Goal: Information Seeking & Learning: Learn about a topic

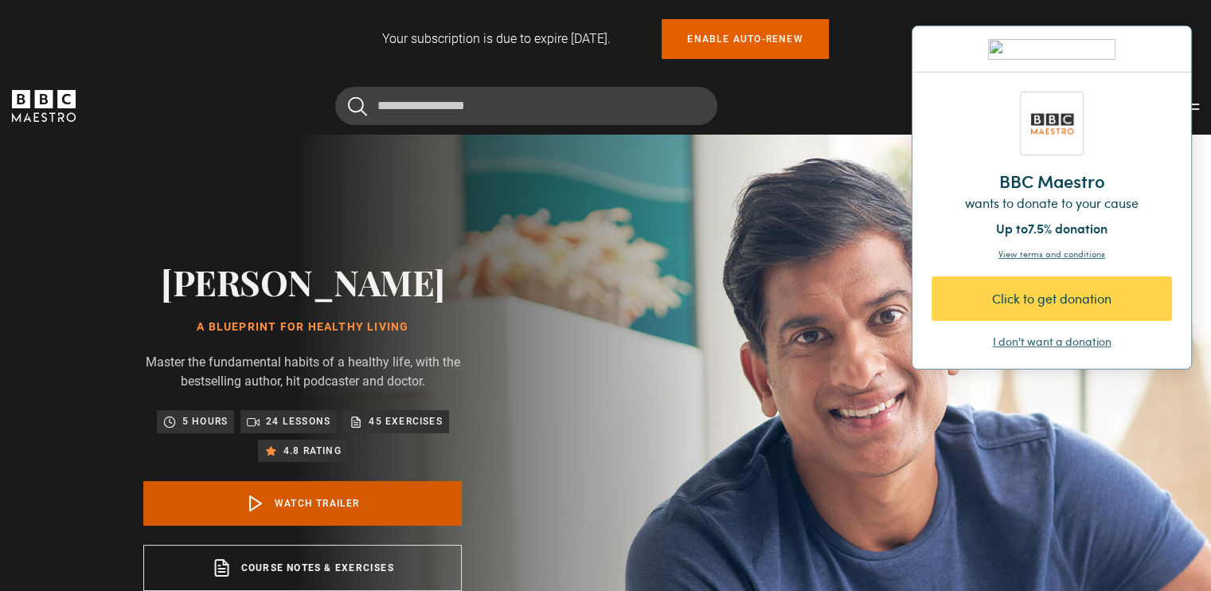
scroll to position [406, 0]
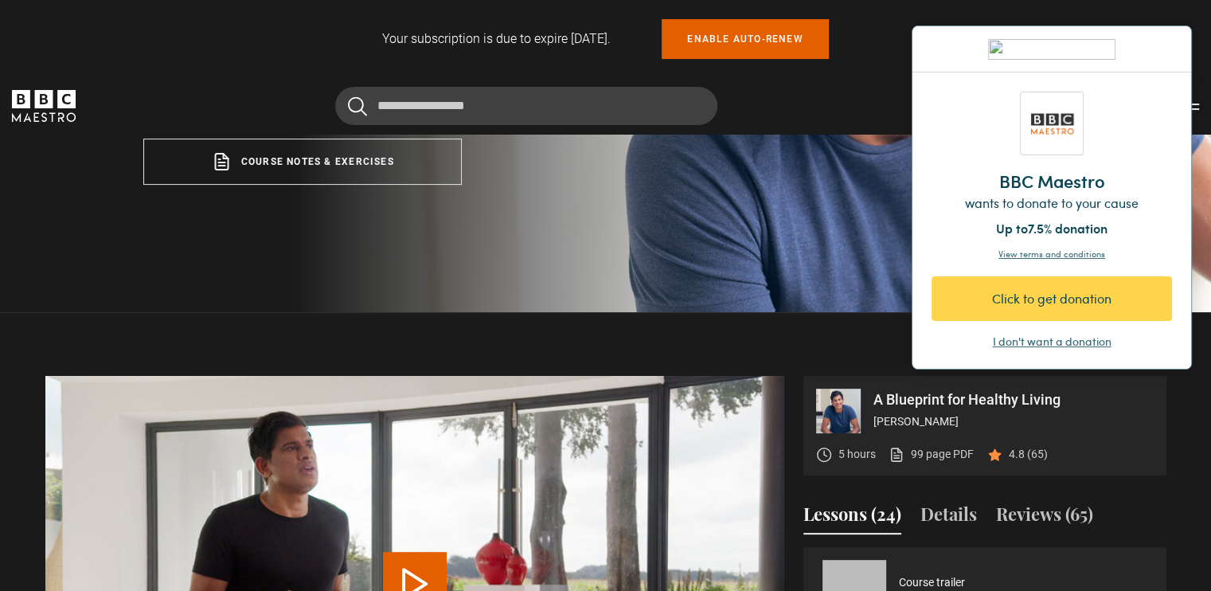
click at [1044, 339] on div "I don't want a donation" at bounding box center [1052, 342] width 119 height 16
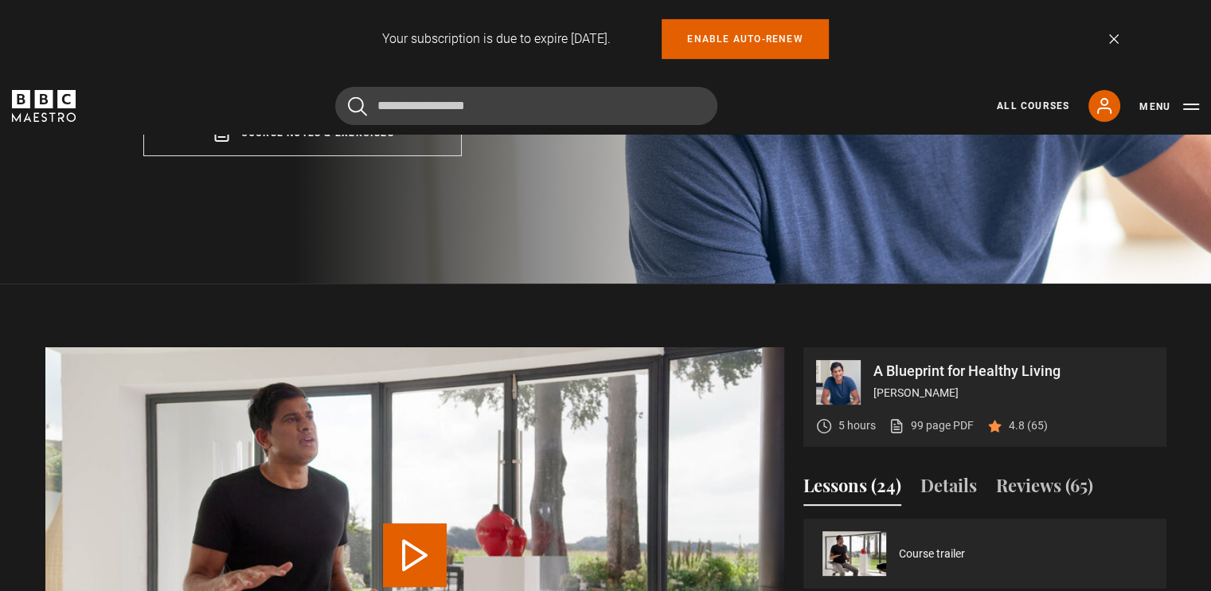
scroll to position [435, 0]
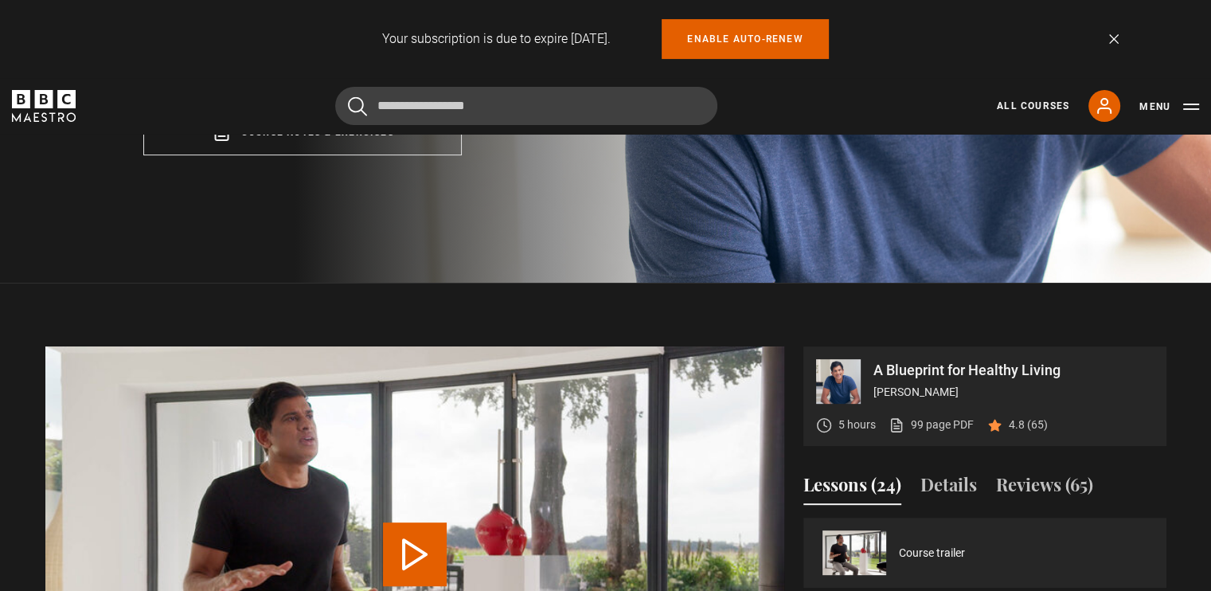
click at [1110, 41] on link "Dismiss" at bounding box center [1114, 39] width 10 height 10
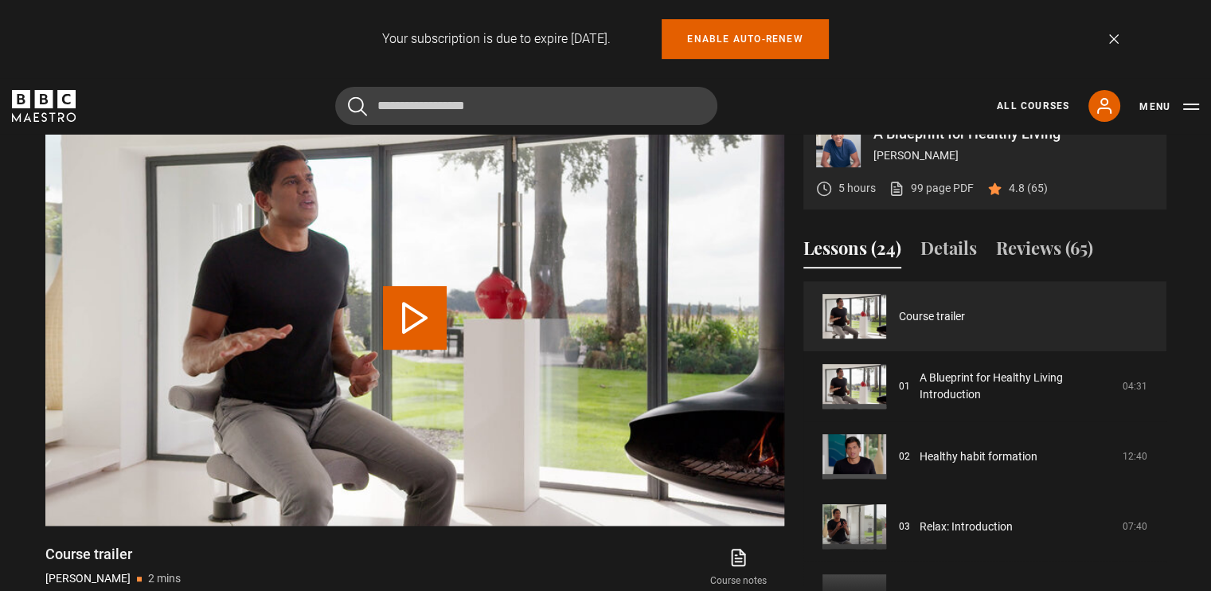
scroll to position [672, 0]
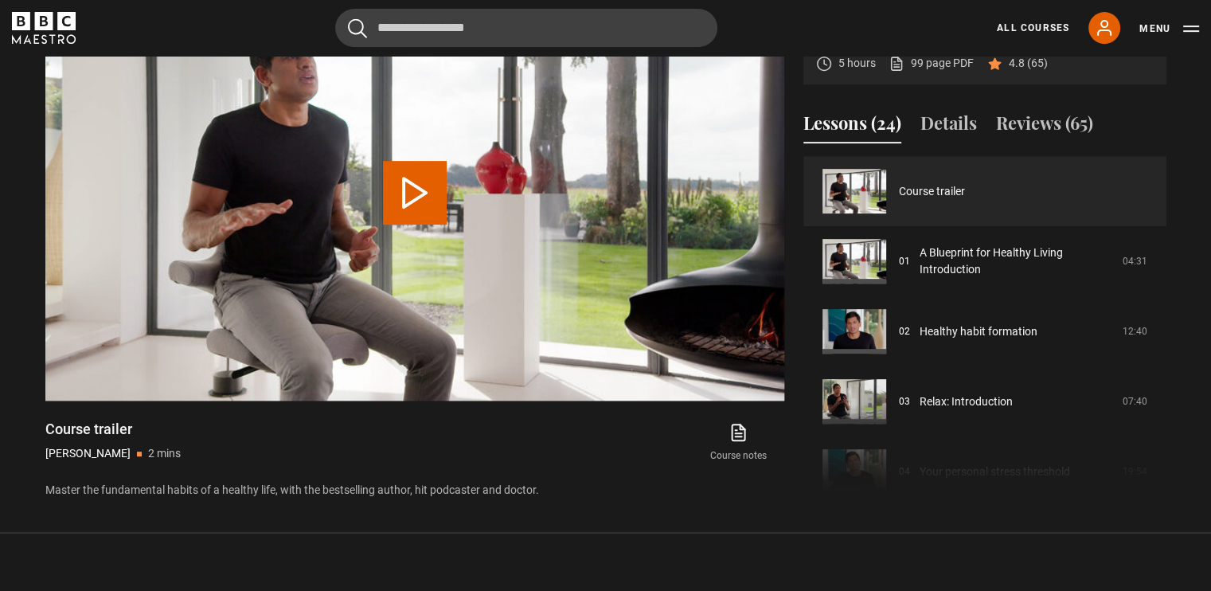
scroll to position [718, 0]
click at [933, 72] on link "99 page PDF (opens in new tab)" at bounding box center [930, 64] width 85 height 17
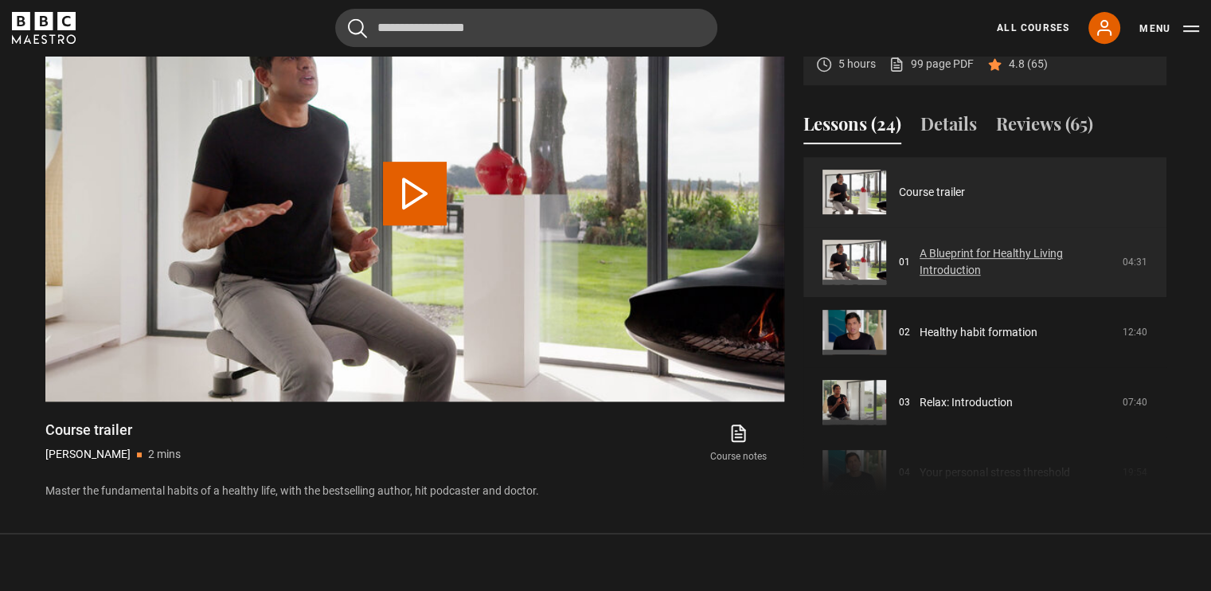
click at [924, 279] on link "A Blueprint for Healthy Living Introduction" at bounding box center [1015, 261] width 193 height 33
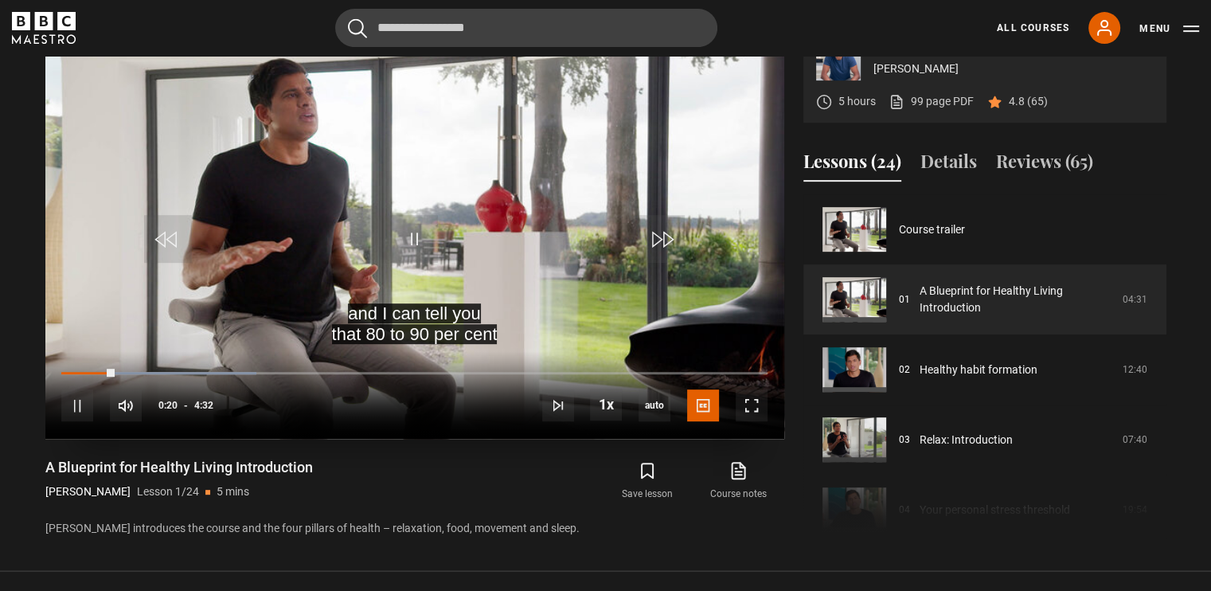
click at [748, 439] on div "10s Skip Back 10 seconds Pause 10s Skip Forward 10 seconds Loaded : 27.57% 3:04…" at bounding box center [414, 395] width 739 height 88
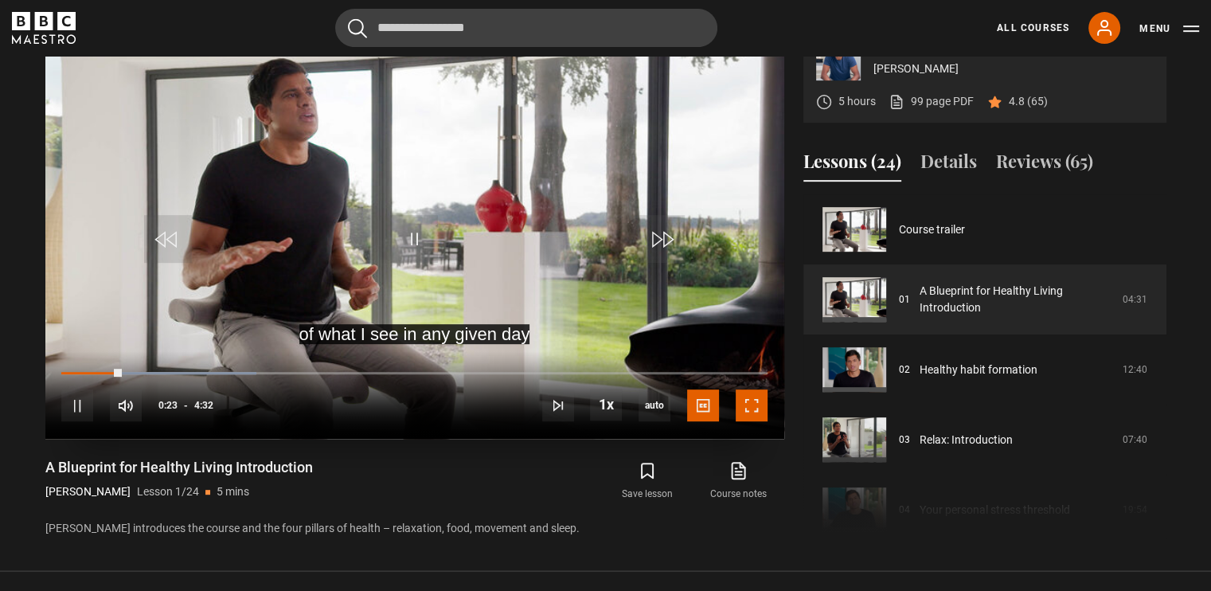
click at [755, 421] on span "Video Player" at bounding box center [751, 405] width 32 height 32
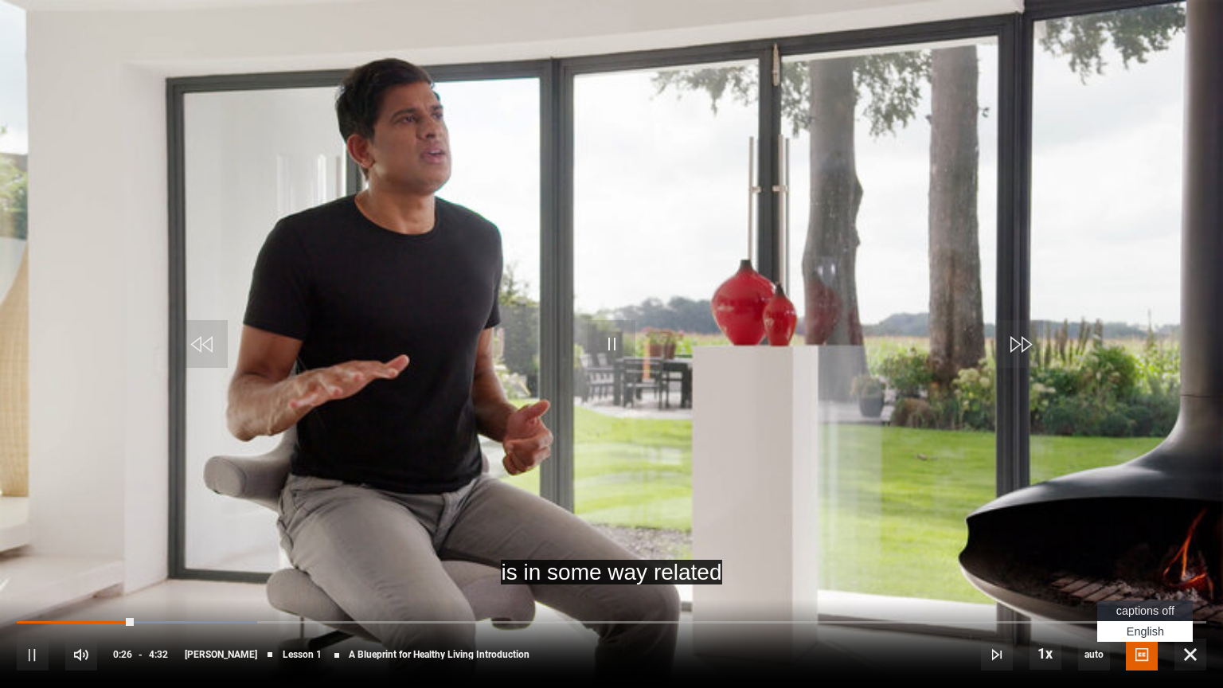
click at [1142, 590] on span "Video Player" at bounding box center [1141, 654] width 32 height 32
click at [1123, 590] on span "captions off" at bounding box center [1145, 610] width 58 height 13
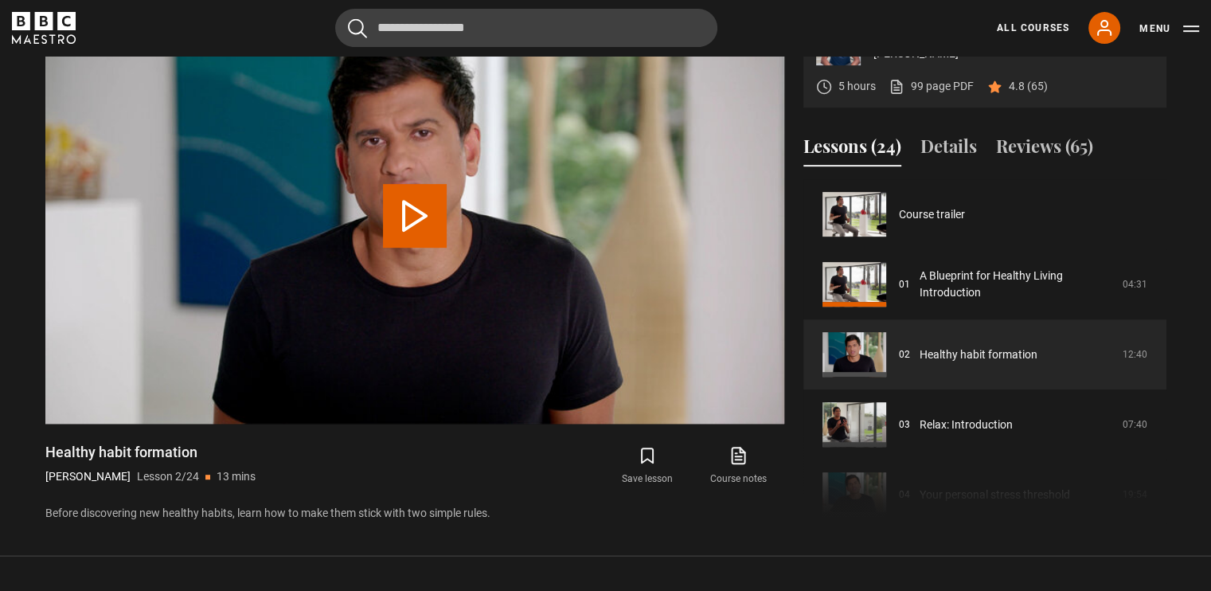
scroll to position [70, 0]
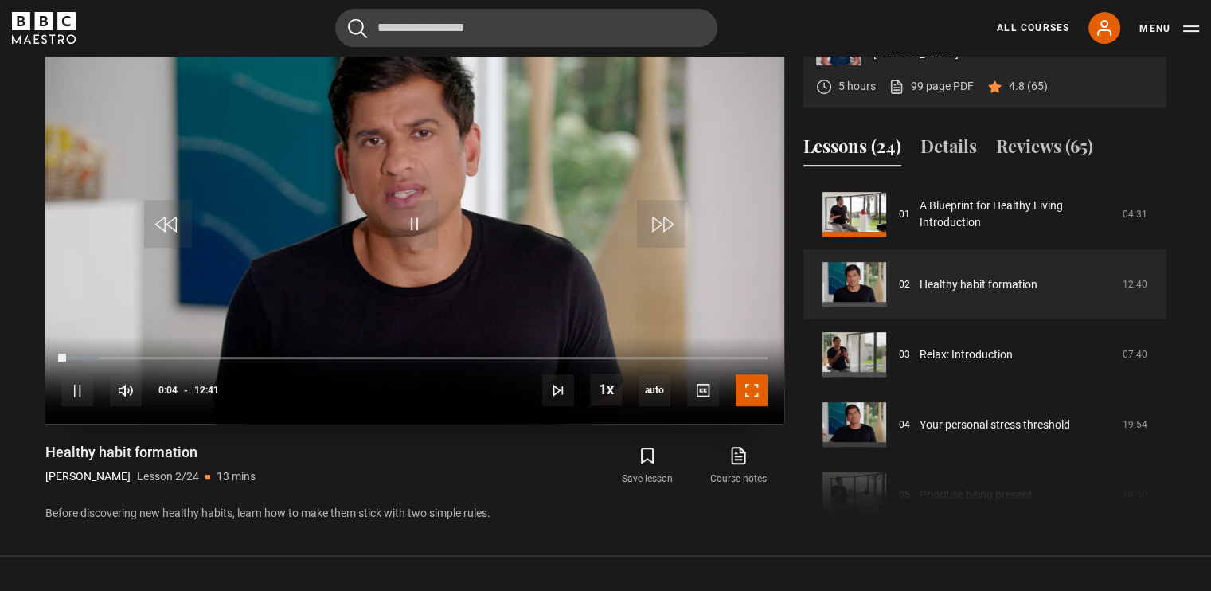
click at [754, 406] on span "Video Player" at bounding box center [751, 390] width 32 height 32
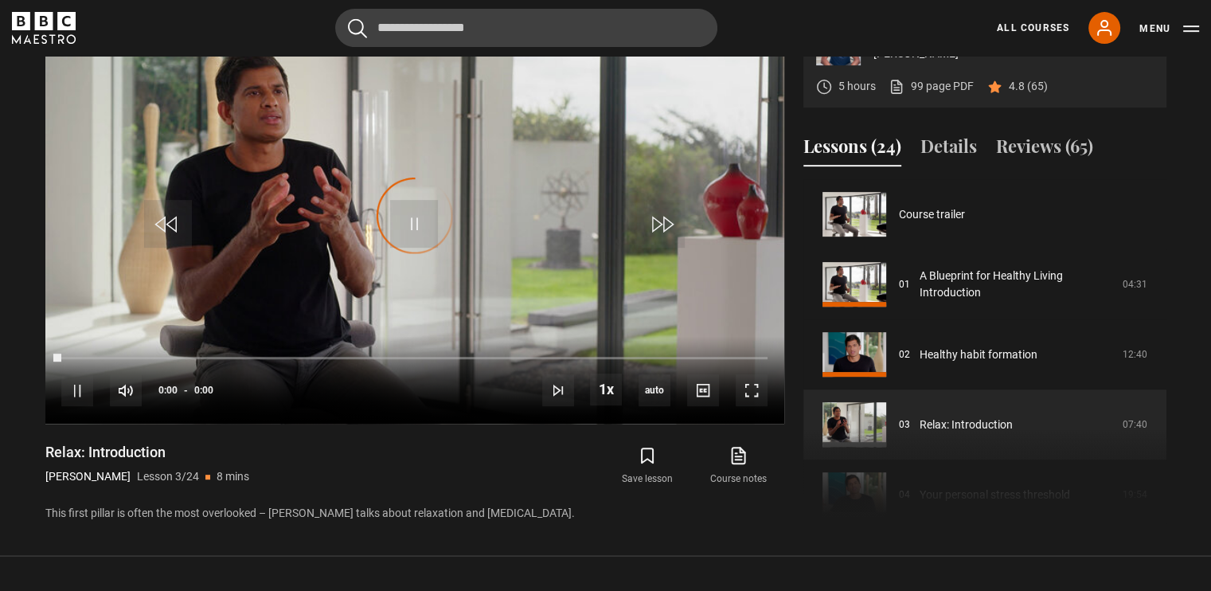
scroll to position [140, 0]
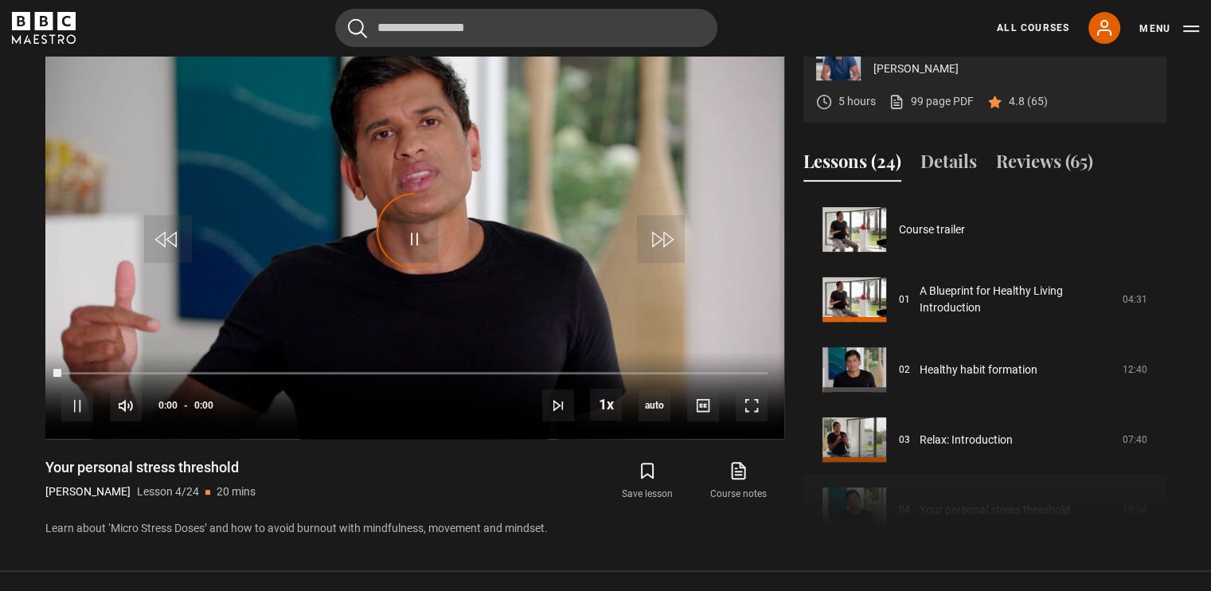
scroll to position [210, 0]
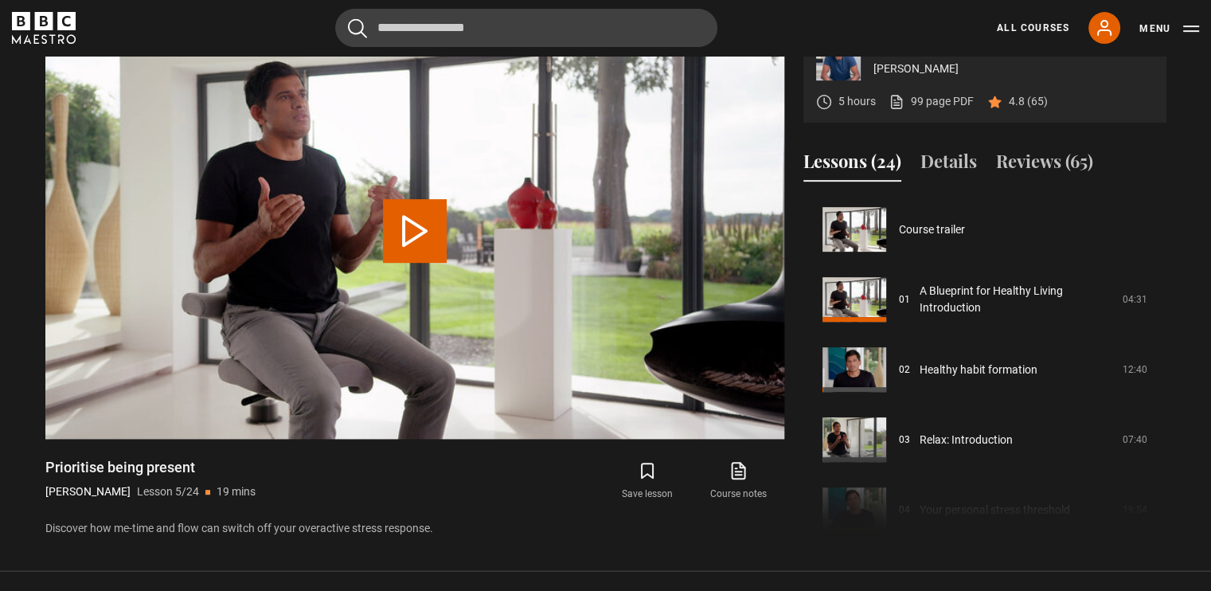
scroll to position [280, 0]
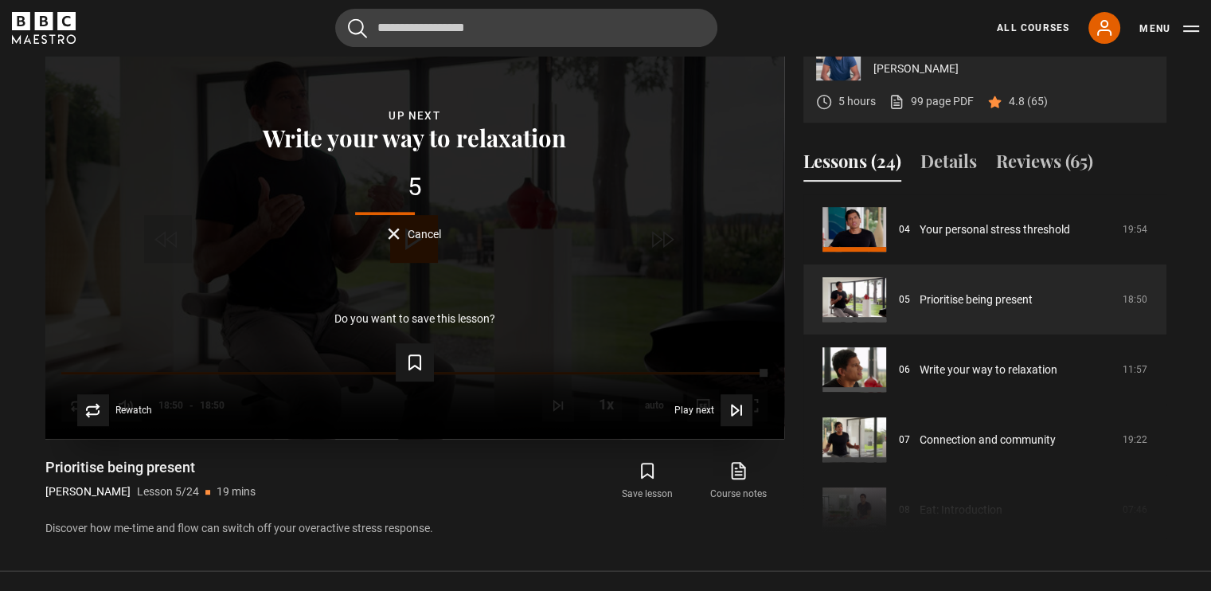
click at [395, 240] on button "Cancel" at bounding box center [414, 234] width 53 height 12
